Goal: Use online tool/utility: Utilize a website feature to perform a specific function

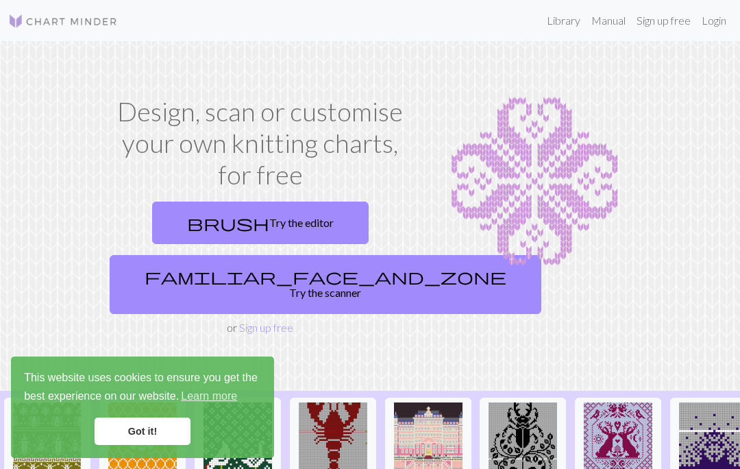
click at [267, 288] on link "familiar_face_and_zone Try the scanner" at bounding box center [326, 284] width 432 height 59
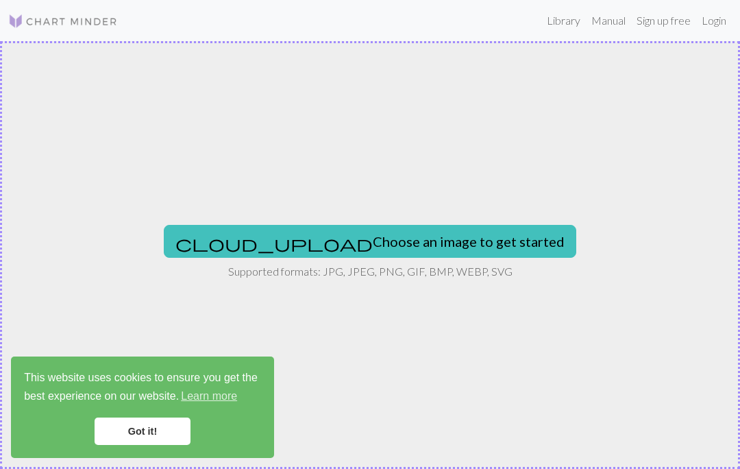
click at [359, 239] on button "cloud_upload Choose an image to get started" at bounding box center [370, 241] width 413 height 33
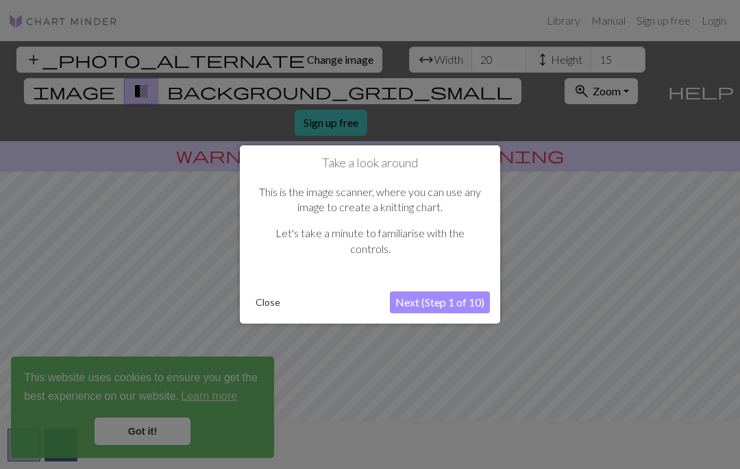
click at [461, 298] on button "Next (Step 1 of 10)" at bounding box center [440, 302] width 100 height 22
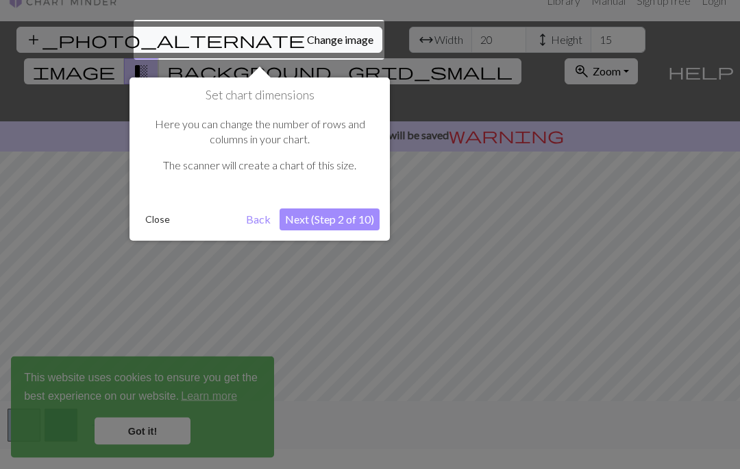
scroll to position [26, 0]
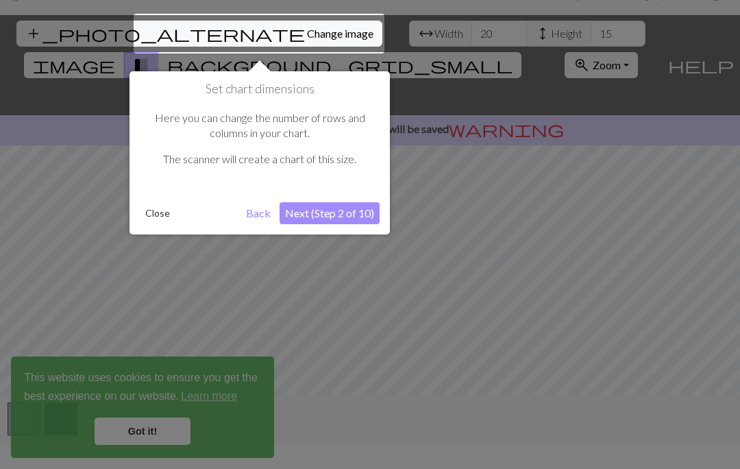
click at [339, 221] on button "Next (Step 2 of 10)" at bounding box center [330, 213] width 100 height 22
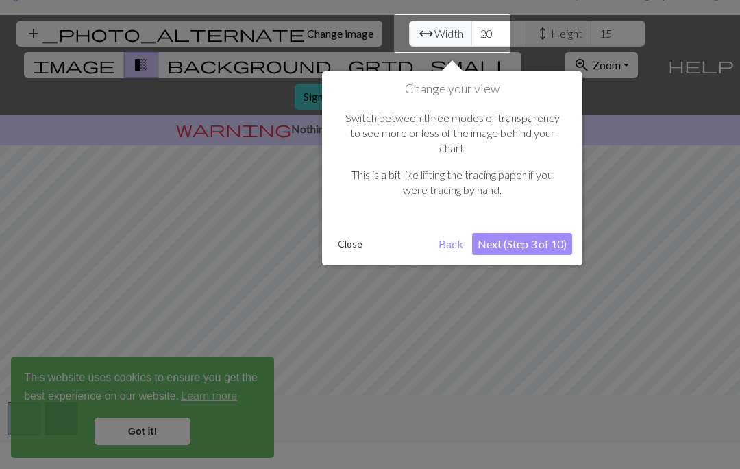
click at [518, 237] on button "Next (Step 3 of 10)" at bounding box center [522, 244] width 100 height 22
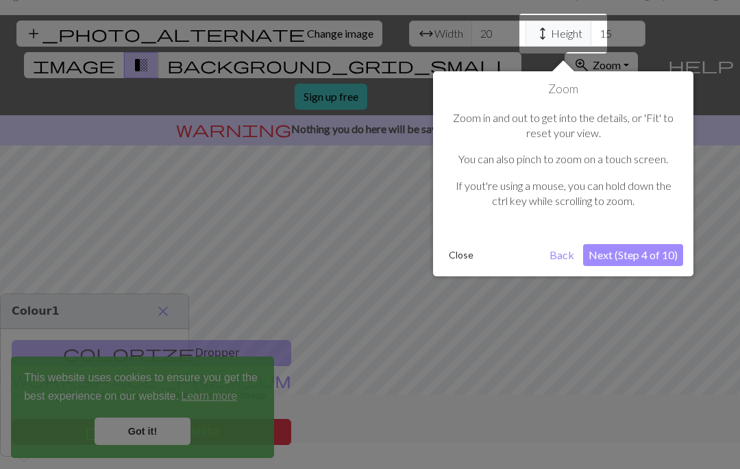
click at [616, 261] on button "Next (Step 4 of 10)" at bounding box center [633, 255] width 100 height 22
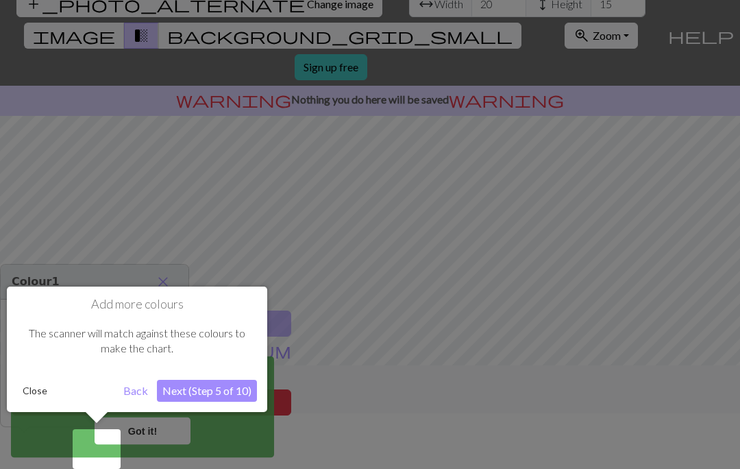
scroll to position [60, 0]
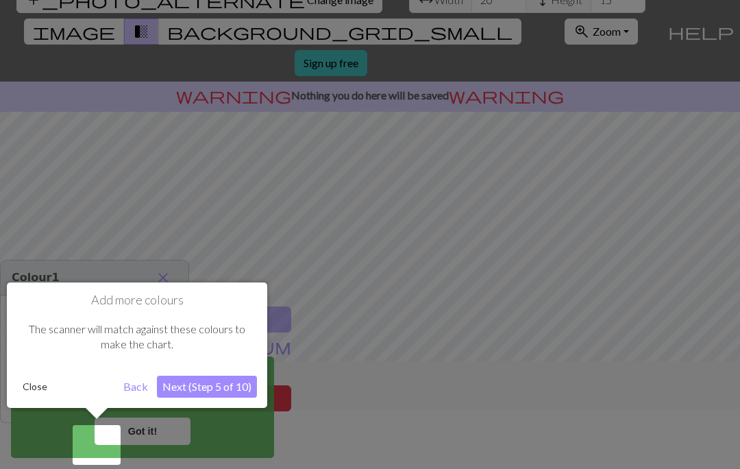
click at [230, 377] on button "Next (Step 5 of 10)" at bounding box center [207, 387] width 100 height 22
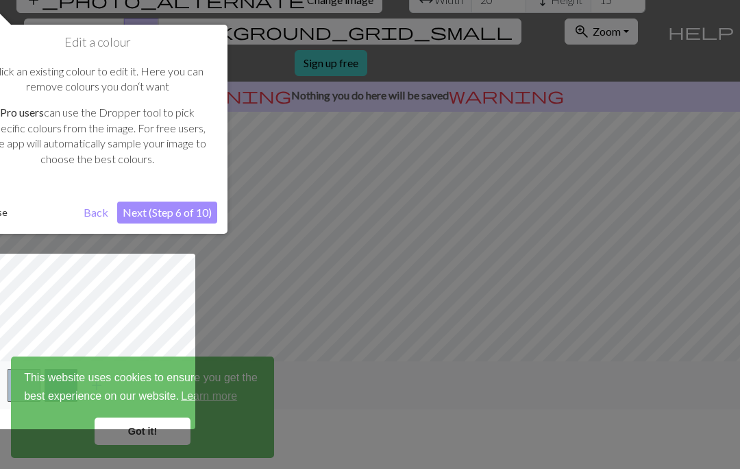
click at [156, 221] on button "Next (Step 6 of 10)" at bounding box center [167, 213] width 100 height 22
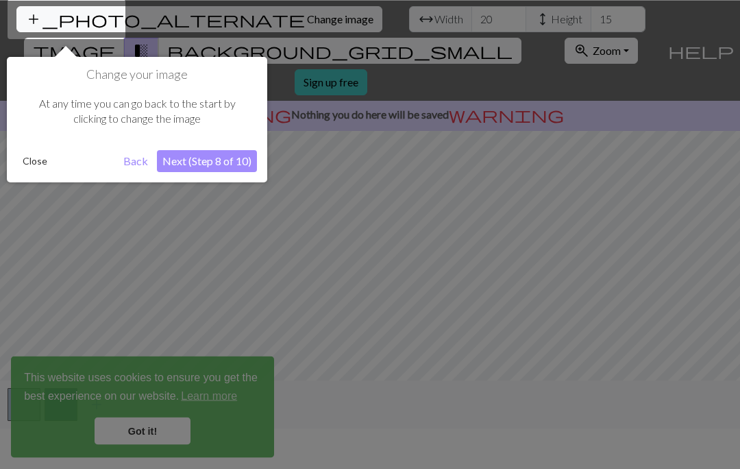
scroll to position [26, 0]
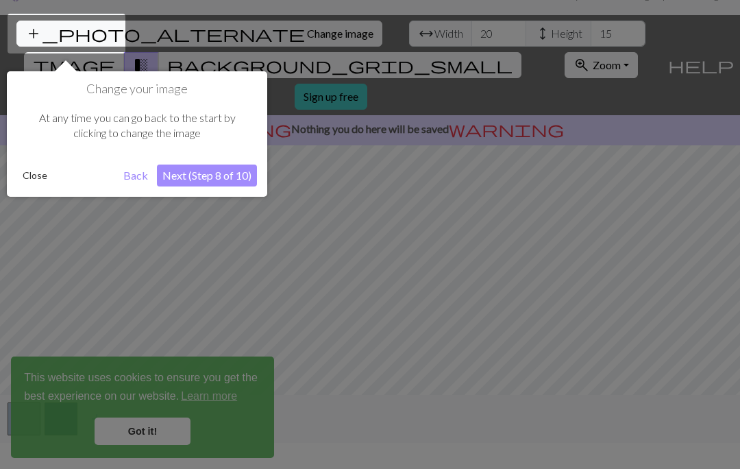
click at [226, 178] on button "Next (Step 8 of 10)" at bounding box center [207, 176] width 100 height 22
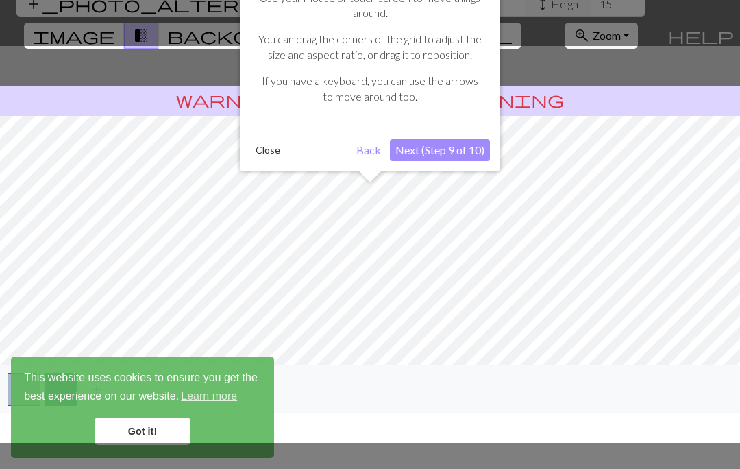
scroll to position [60, 0]
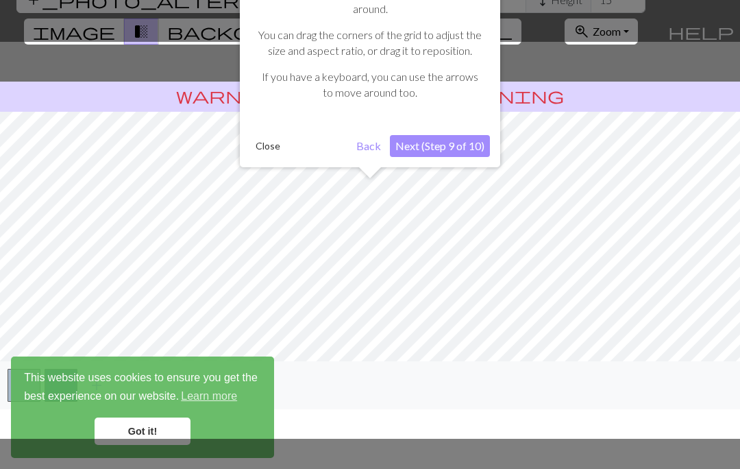
click at [439, 150] on button "Next (Step 9 of 10)" at bounding box center [440, 146] width 100 height 22
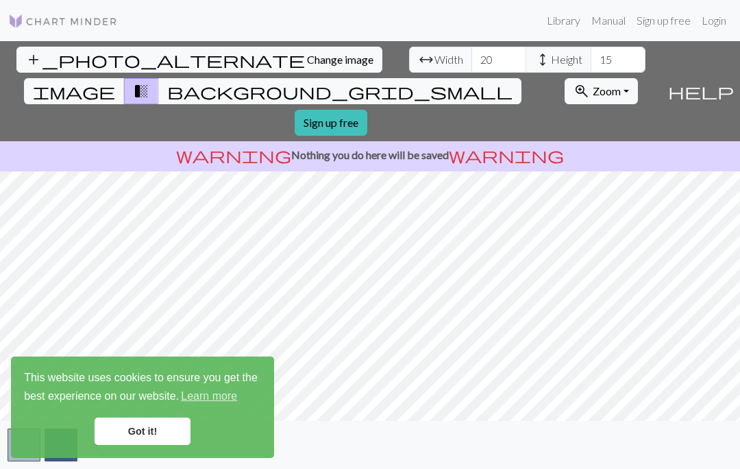
click at [145, 433] on link "Got it!" at bounding box center [143, 431] width 96 height 27
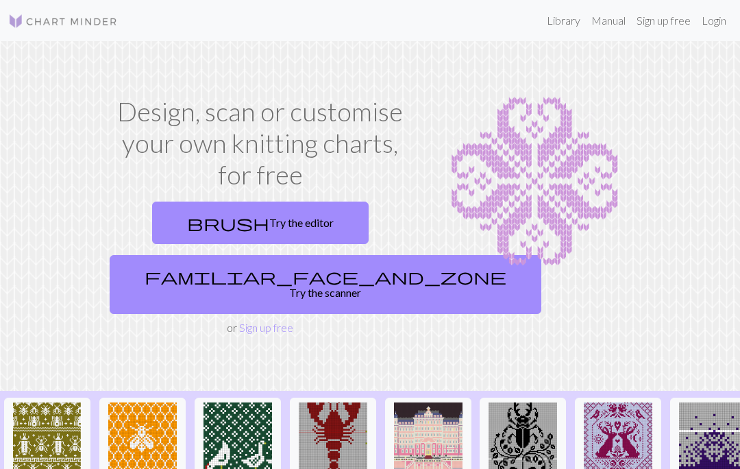
click at [237, 279] on link "familiar_face_and_zone Try the scanner" at bounding box center [326, 284] width 432 height 59
click at [250, 230] on link "brush Try the editor" at bounding box center [260, 223] width 217 height 43
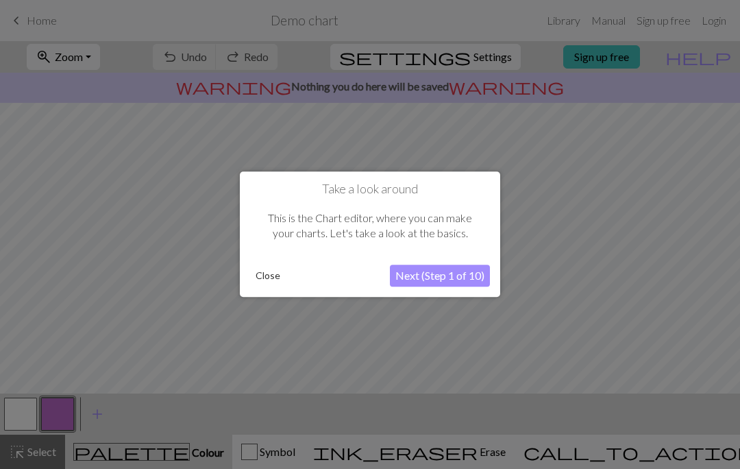
click at [429, 278] on button "Next (Step 1 of 10)" at bounding box center [440, 276] width 100 height 22
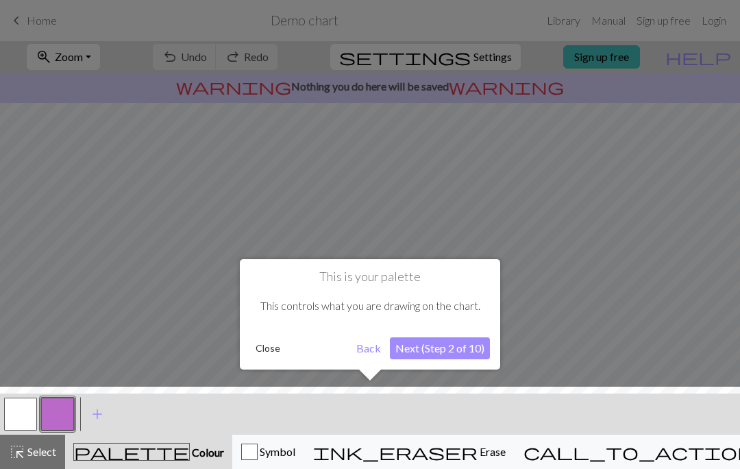
click at [426, 358] on button "Next (Step 2 of 10)" at bounding box center [440, 348] width 100 height 22
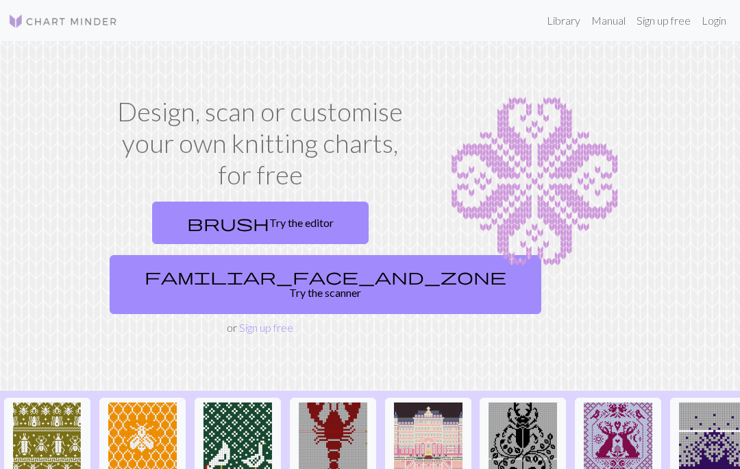
click at [279, 282] on link "familiar_face_and_zone Try the scanner" at bounding box center [326, 284] width 432 height 59
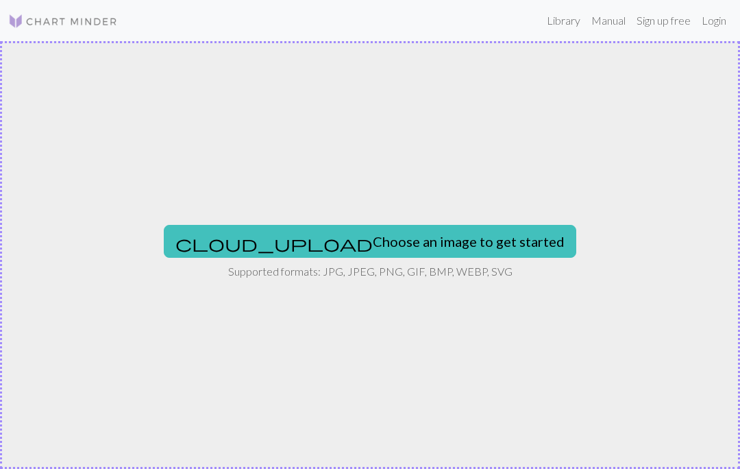
click at [300, 241] on button "cloud_upload Choose an image to get started" at bounding box center [370, 241] width 413 height 33
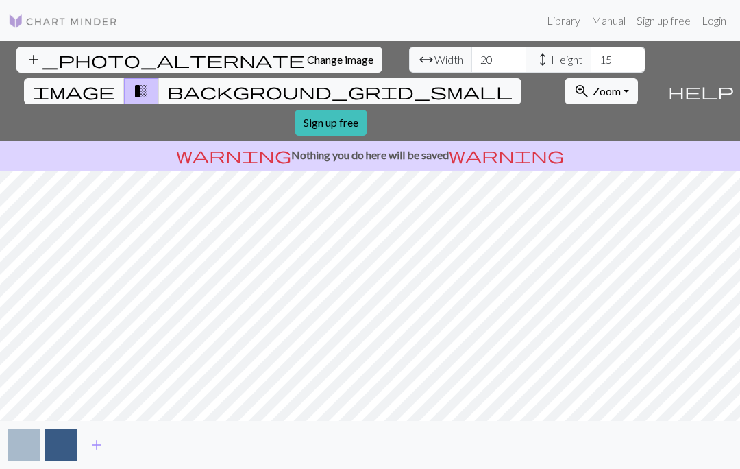
click at [435, 63] on span "Width" at bounding box center [449, 59] width 29 height 16
click at [472, 59] on input "20" at bounding box center [499, 60] width 55 height 26
type input "2"
type input "30"
click at [591, 63] on input "15" at bounding box center [618, 60] width 55 height 26
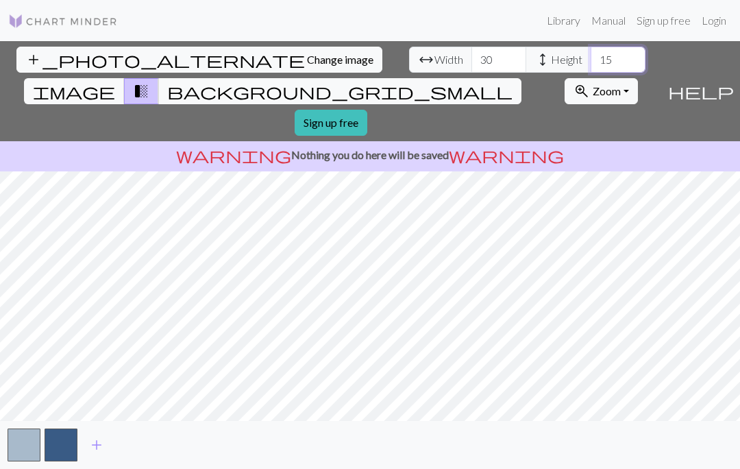
type input "1"
type input "20"
click at [472, 62] on input "30" at bounding box center [499, 60] width 55 height 26
type input "3"
type input "60"
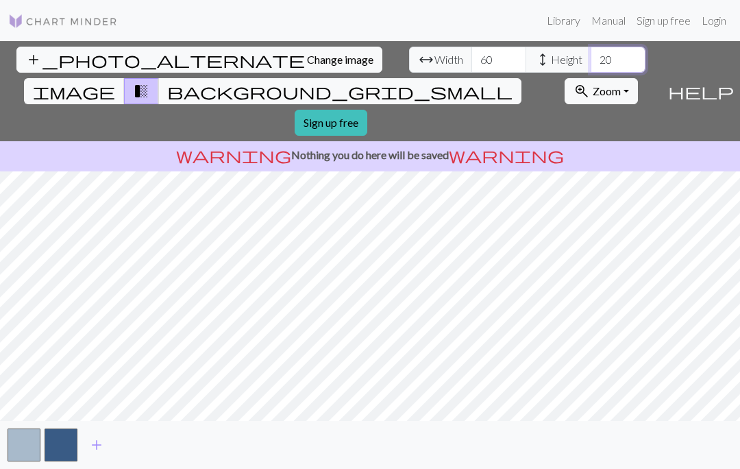
click at [591, 71] on input "20" at bounding box center [618, 60] width 55 height 26
type input "2"
type input "80"
click at [472, 71] on input "60" at bounding box center [499, 60] width 55 height 26
type input "6"
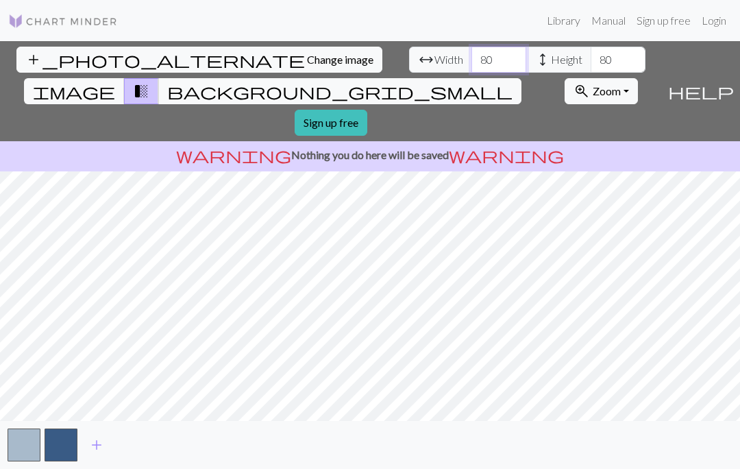
type input "80"
click at [591, 66] on input "80" at bounding box center [618, 60] width 55 height 26
type input "8"
type input "120"
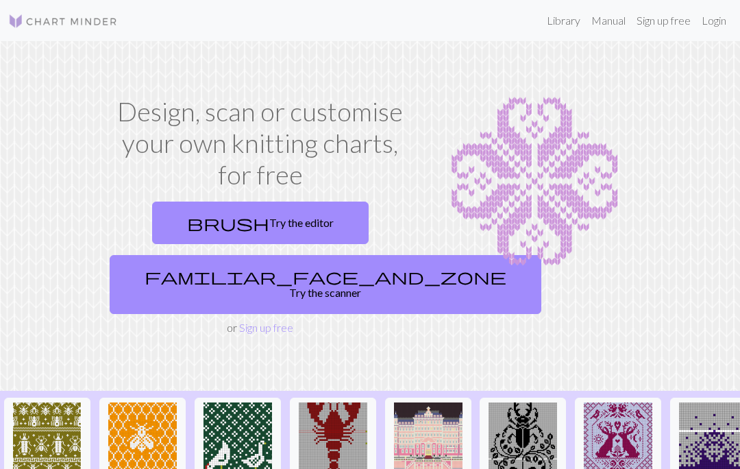
click at [256, 283] on link "familiar_face_and_zone Try the scanner" at bounding box center [326, 284] width 432 height 59
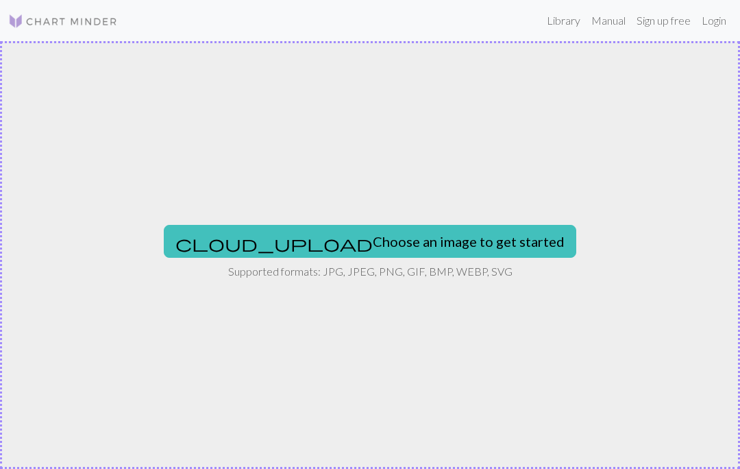
click at [311, 237] on button "cloud_upload Choose an image to get started" at bounding box center [370, 241] width 413 height 33
type input "C:\fakepath\IMG_1822.png"
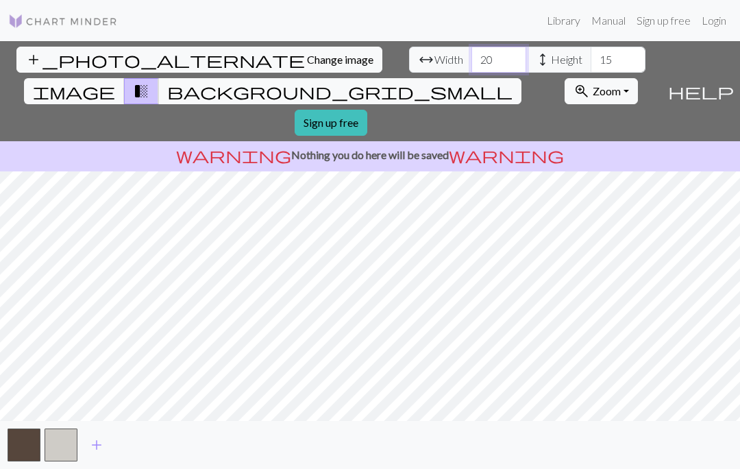
click at [472, 62] on input "20" at bounding box center [499, 60] width 55 height 26
type input "2"
type input "90"
click at [591, 69] on input "15" at bounding box center [618, 60] width 55 height 26
type input "1"
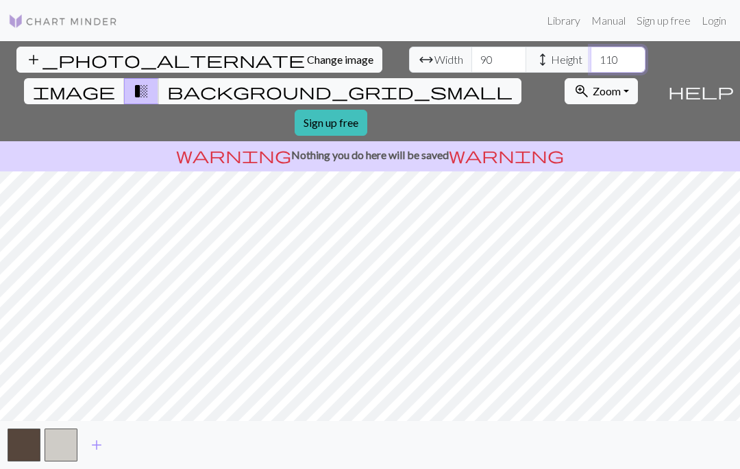
type input "110"
click at [593, 84] on span "Zoom" at bounding box center [607, 90] width 28 height 13
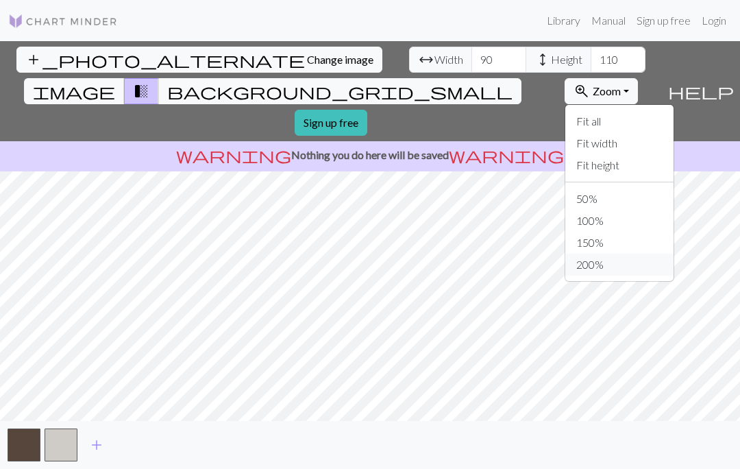
click at [566, 254] on button "200%" at bounding box center [620, 265] width 108 height 22
